Goal: Task Accomplishment & Management: Use online tool/utility

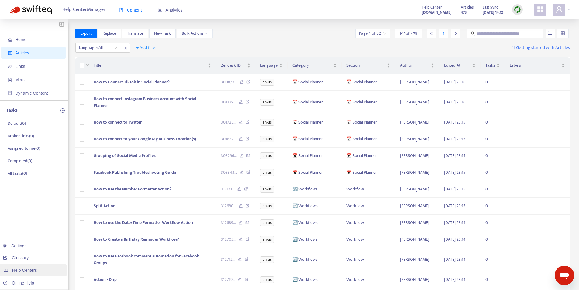
click at [43, 270] on div "Help Centers" at bounding box center [32, 270] width 69 height 12
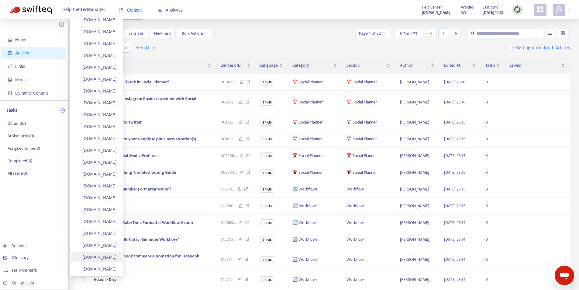
scroll to position [2661, 0]
click at [103, 259] on link "Add Help Center" at bounding box center [95, 257] width 38 height 5
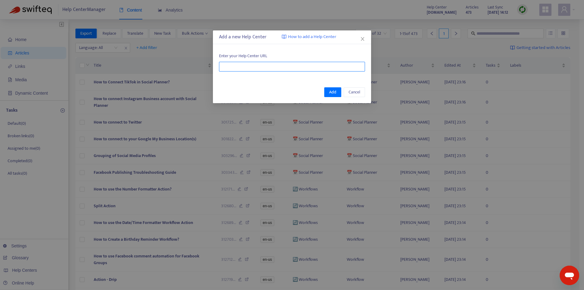
click at [269, 71] on input "text" at bounding box center [292, 67] width 146 height 10
paste input "**********"
type input "**********"
click at [328, 93] on button "Add" at bounding box center [332, 92] width 17 height 10
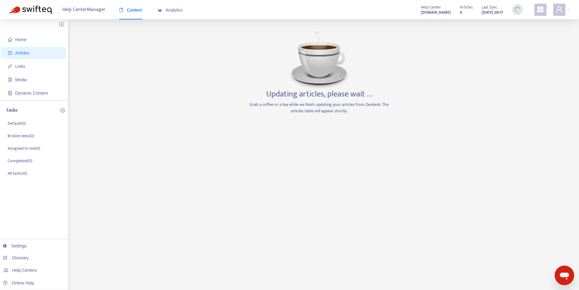
click at [31, 51] on span "Articles" at bounding box center [35, 53] width 54 height 12
click at [46, 271] on div "Help Centers" at bounding box center [32, 270] width 69 height 12
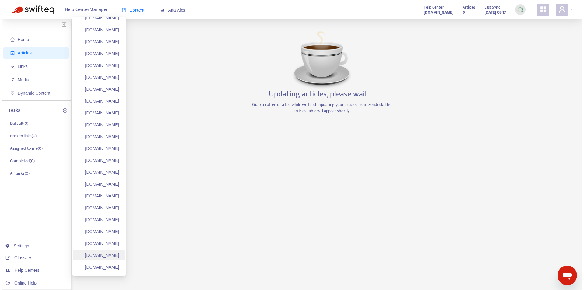
scroll to position [30, 0]
click at [104, 265] on link "[DOMAIN_NAME]" at bounding box center [96, 265] width 41 height 5
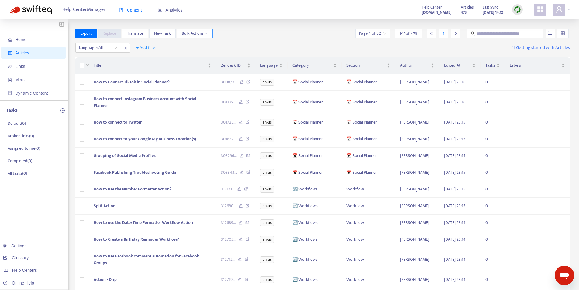
click at [197, 30] on span "Bulk Actions" at bounding box center [195, 33] width 26 height 7
click at [198, 43] on span "Duplicate" at bounding box center [190, 45] width 17 height 7
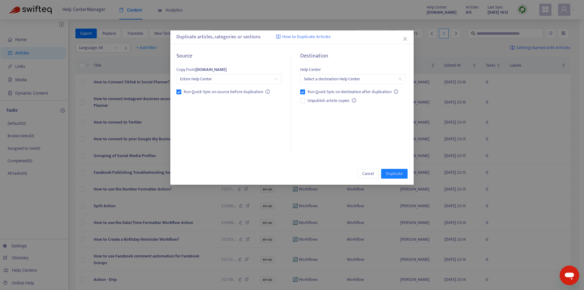
click at [334, 81] on input "search" at bounding box center [353, 79] width 98 height 9
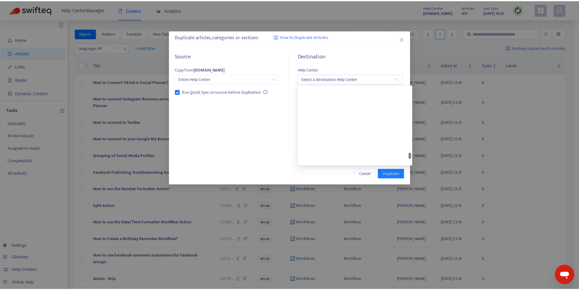
scroll to position [2296, 0]
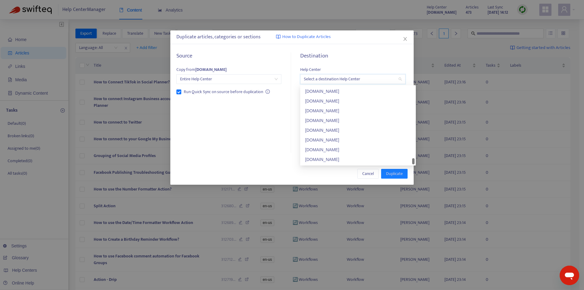
drag, startPoint x: 413, startPoint y: 89, endPoint x: 412, endPoint y: 166, distance: 77.2
click at [412, 166] on body "Help Center Manager Content Analytics Help Center [DOMAIN_NAME] Articles 473 La…" at bounding box center [289, 192] width 579 height 384
click at [337, 160] on div "[DOMAIN_NAME]" at bounding box center [358, 159] width 106 height 7
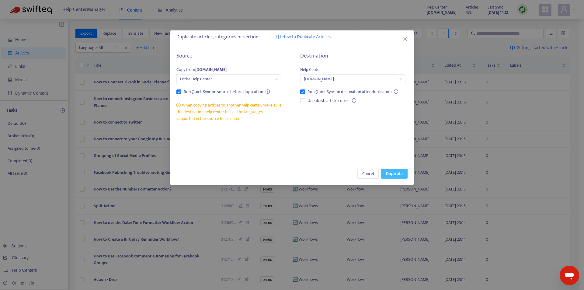
click at [397, 172] on span "Duplicate" at bounding box center [394, 173] width 17 height 7
